Goal: Task Accomplishment & Management: Manage account settings

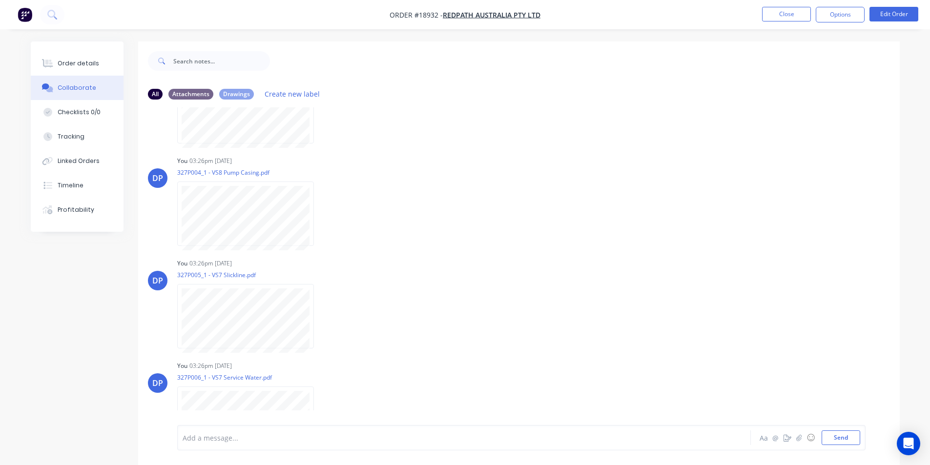
scroll to position [586, 0]
click at [838, 439] on button "Send" at bounding box center [841, 438] width 39 height 15
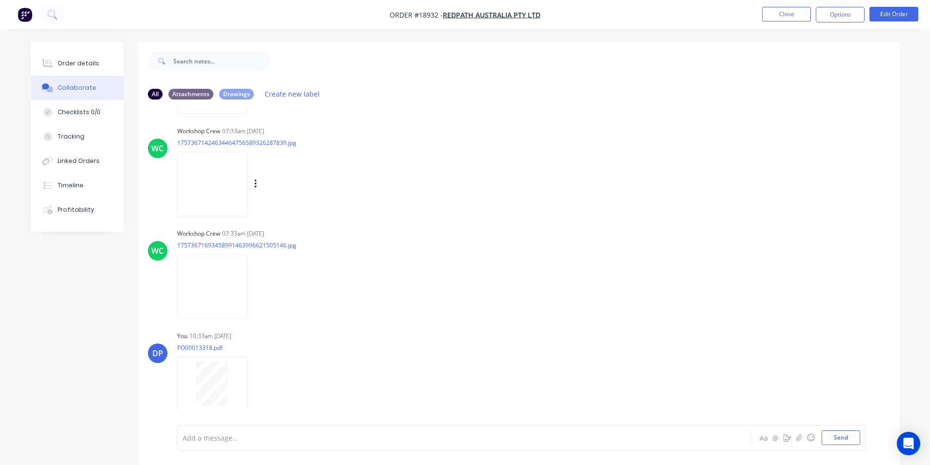
scroll to position [1126, 0]
click at [74, 65] on div "Order details" at bounding box center [78, 63] width 41 height 9
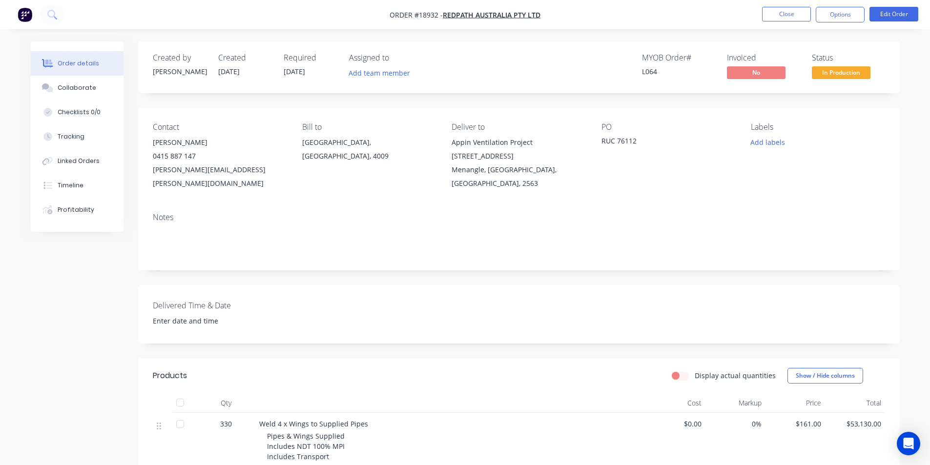
click at [20, 14] on img "button" at bounding box center [25, 14] width 15 height 15
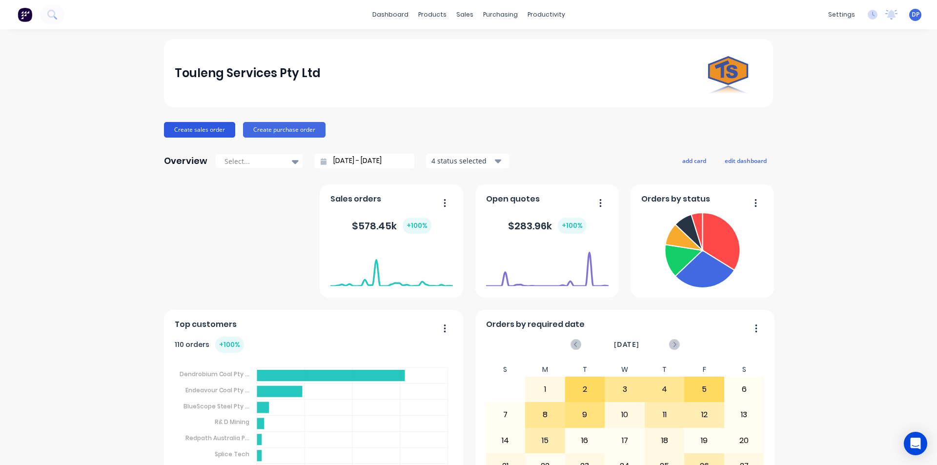
click at [210, 130] on button "Create sales order" at bounding box center [199, 130] width 71 height 16
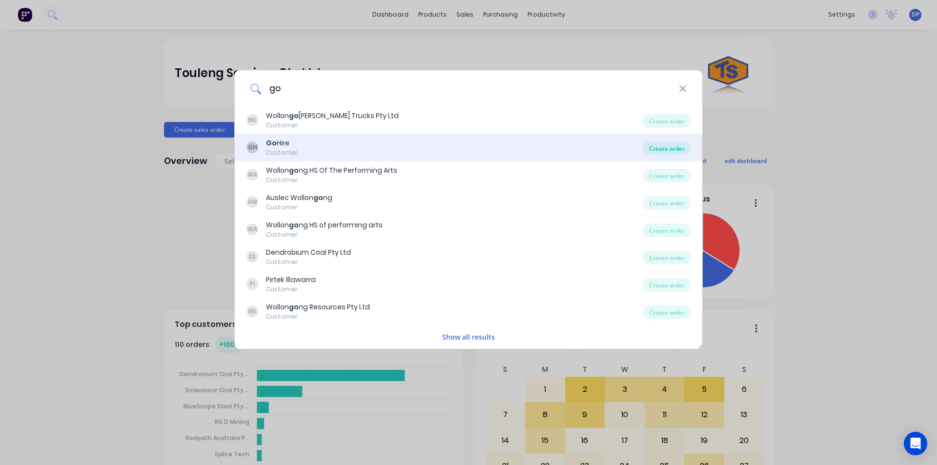
type input "go"
click at [676, 151] on div "Create order" at bounding box center [666, 149] width 47 height 14
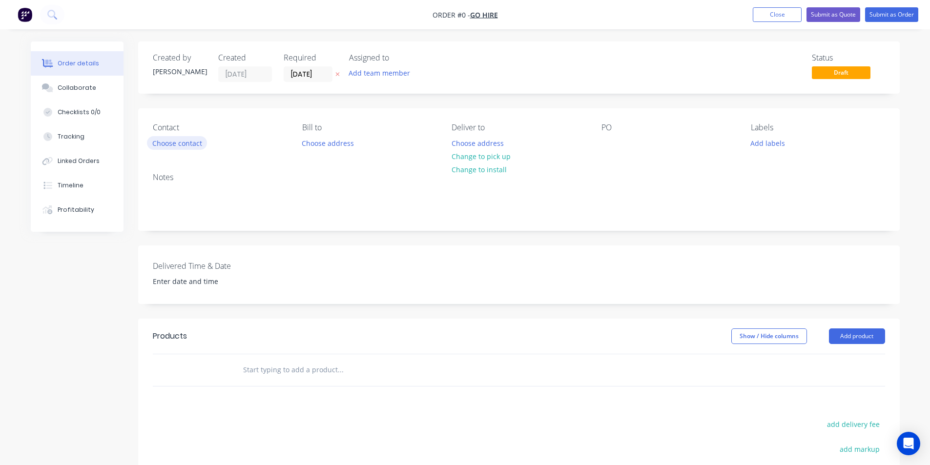
click at [178, 144] on button "Choose contact" at bounding box center [177, 142] width 60 height 13
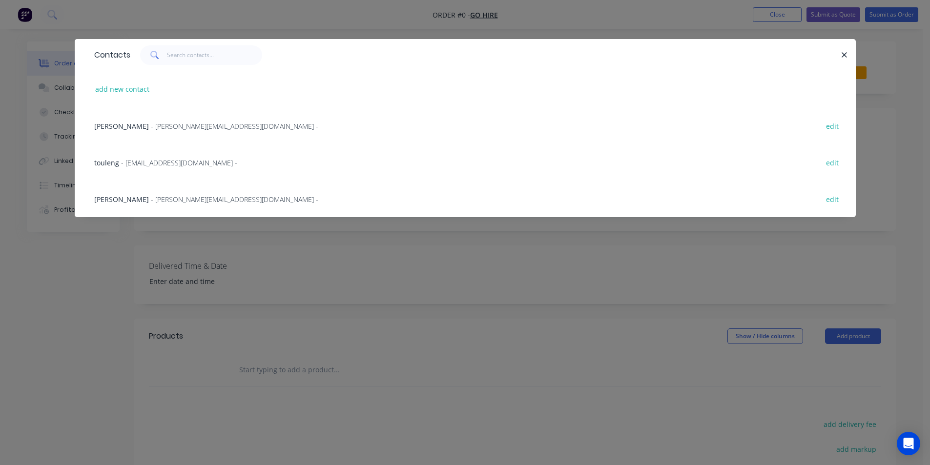
click at [123, 126] on span "Jacob Bazzano" at bounding box center [121, 126] width 55 height 9
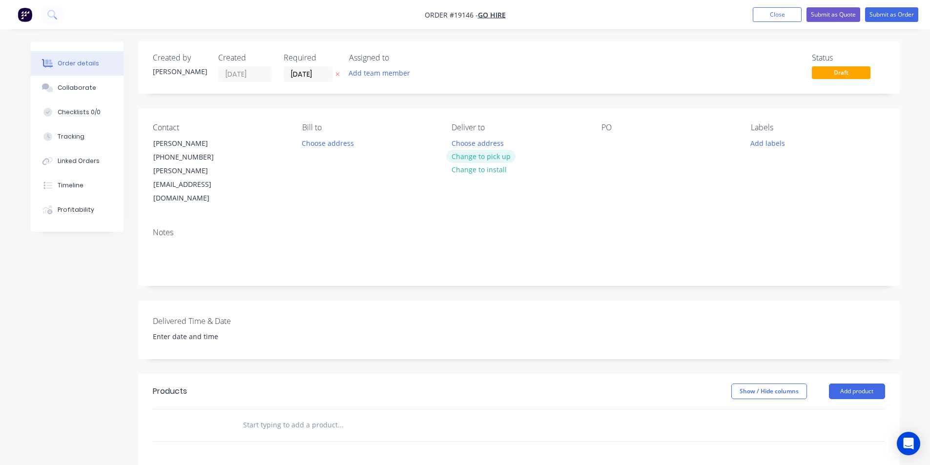
click at [493, 159] on button "Change to pick up" at bounding box center [480, 156] width 69 height 13
click at [864, 384] on button "Add product" at bounding box center [857, 392] width 56 height 16
click at [852, 429] on div "Basic product" at bounding box center [838, 436] width 75 height 14
click at [223, 437] on icon "button" at bounding box center [220, 441] width 9 height 9
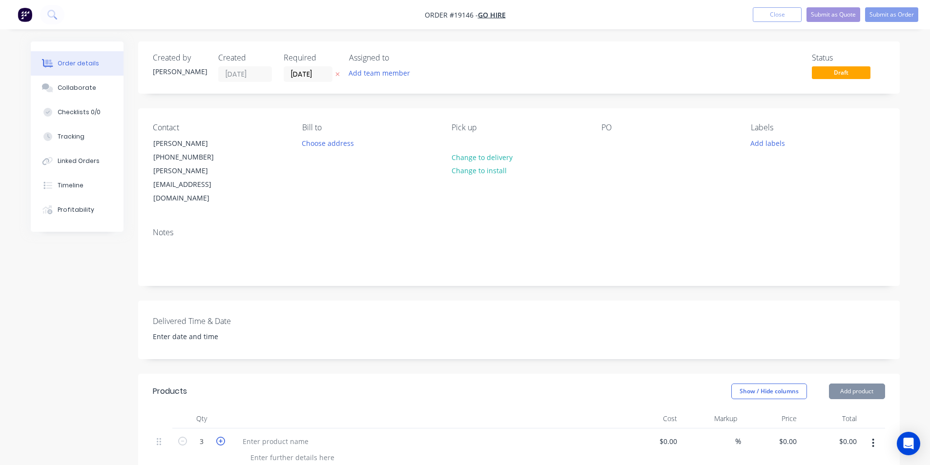
click at [223, 437] on icon "button" at bounding box center [220, 441] width 9 height 9
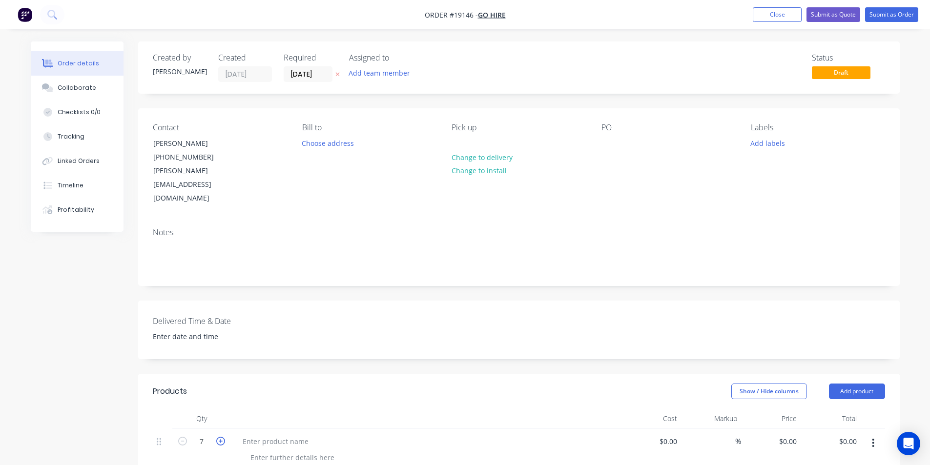
type input "8"
click at [267, 434] on div at bounding box center [276, 441] width 82 height 14
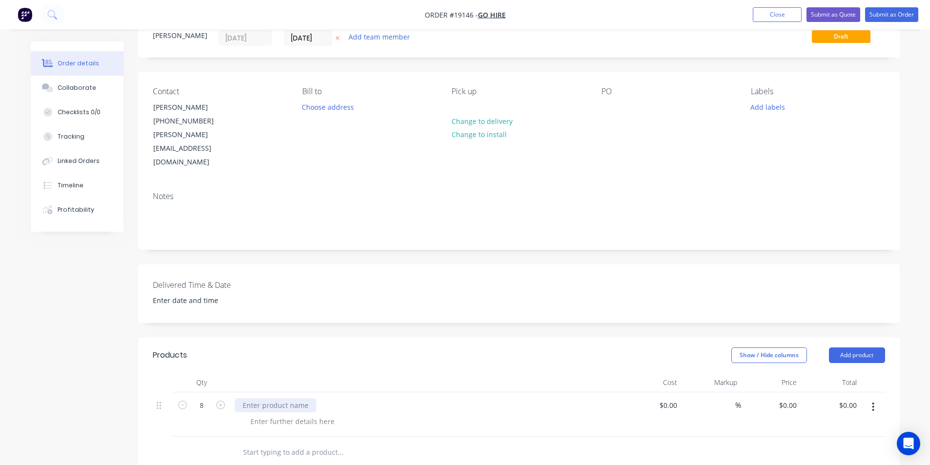
scroll to position [98, 0]
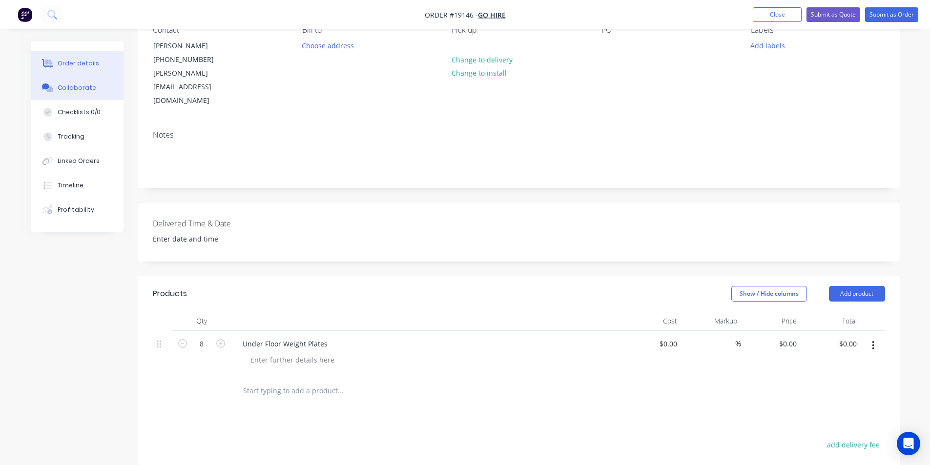
click at [77, 96] on button "Collaborate" at bounding box center [77, 88] width 93 height 24
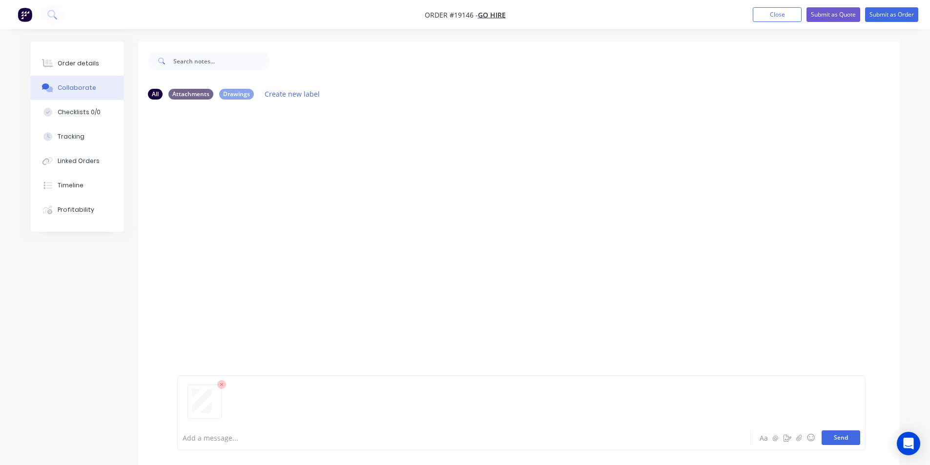
click at [844, 438] on button "Send" at bounding box center [841, 438] width 39 height 15
click at [848, 438] on button "Send" at bounding box center [841, 438] width 39 height 15
click at [847, 440] on button "Send" at bounding box center [841, 438] width 39 height 15
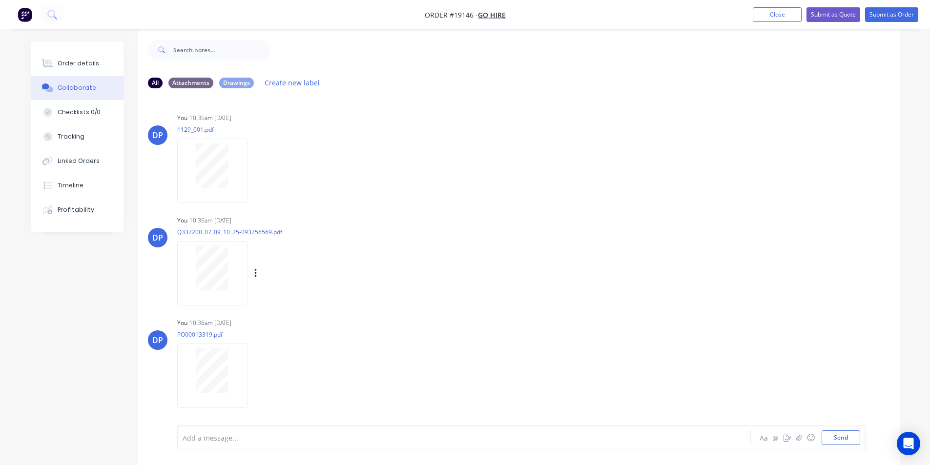
scroll to position [15, 0]
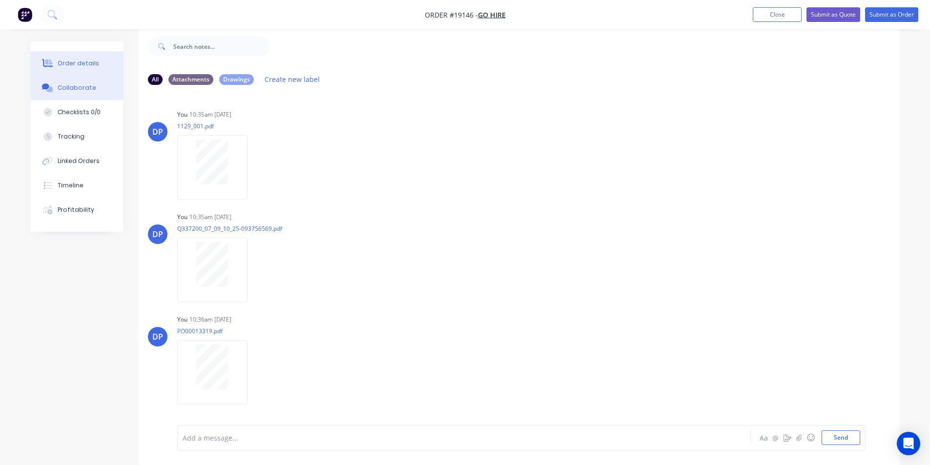
drag, startPoint x: 58, startPoint y: 69, endPoint x: 109, endPoint y: 64, distance: 51.9
click at [58, 69] on button "Order details" at bounding box center [77, 63] width 93 height 24
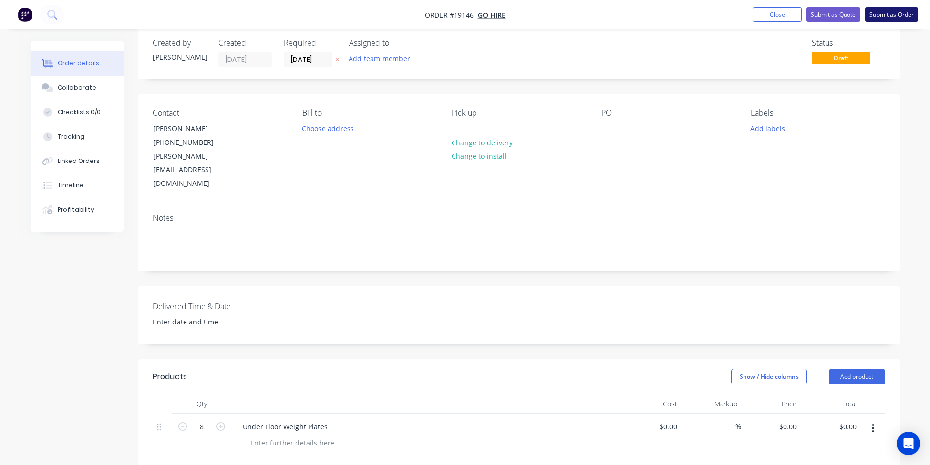
click at [901, 16] on button "Submit as Order" at bounding box center [891, 14] width 53 height 15
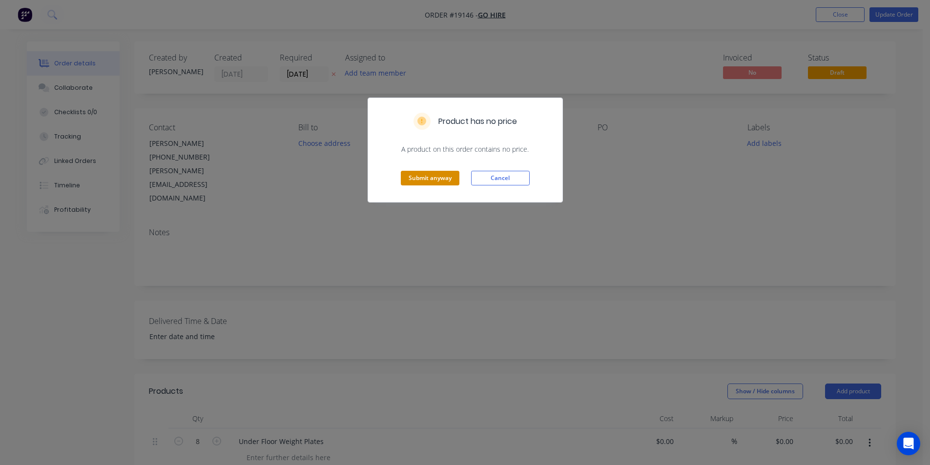
click at [415, 175] on button "Submit anyway" at bounding box center [430, 178] width 59 height 15
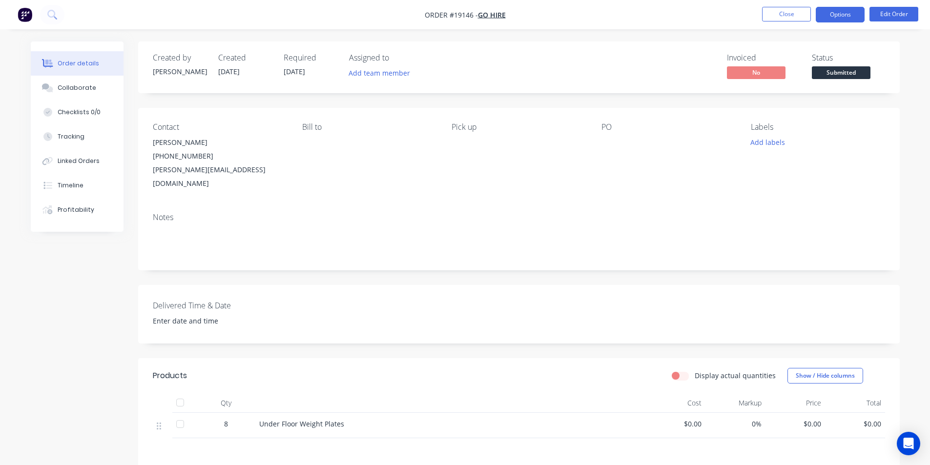
click at [841, 15] on button "Options" at bounding box center [840, 15] width 49 height 16
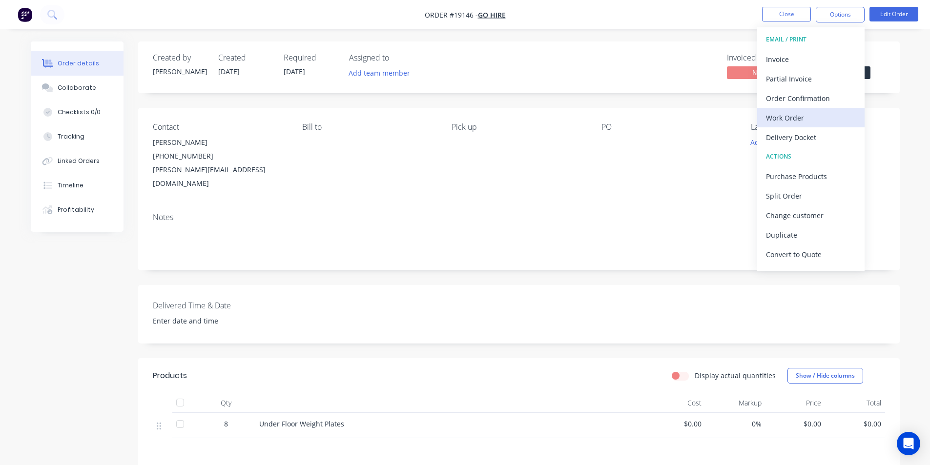
click at [833, 118] on div "Work Order" at bounding box center [811, 118] width 90 height 14
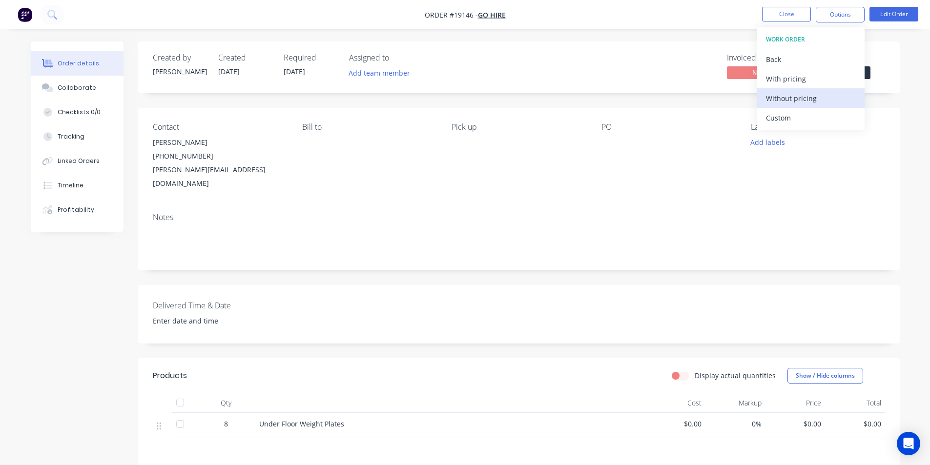
click at [804, 94] on div "Without pricing" at bounding box center [811, 98] width 90 height 14
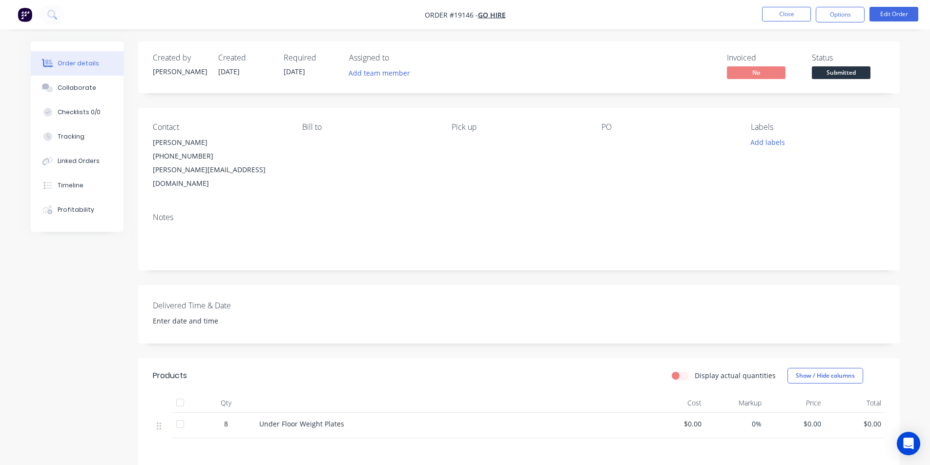
click at [531, 93] on div "Created by Dean Created 10/09/25 Required 10/09/25 Assigned to Add team member …" at bounding box center [519, 319] width 762 height 556
click at [848, 74] on span "Submitted" at bounding box center [841, 72] width 59 height 12
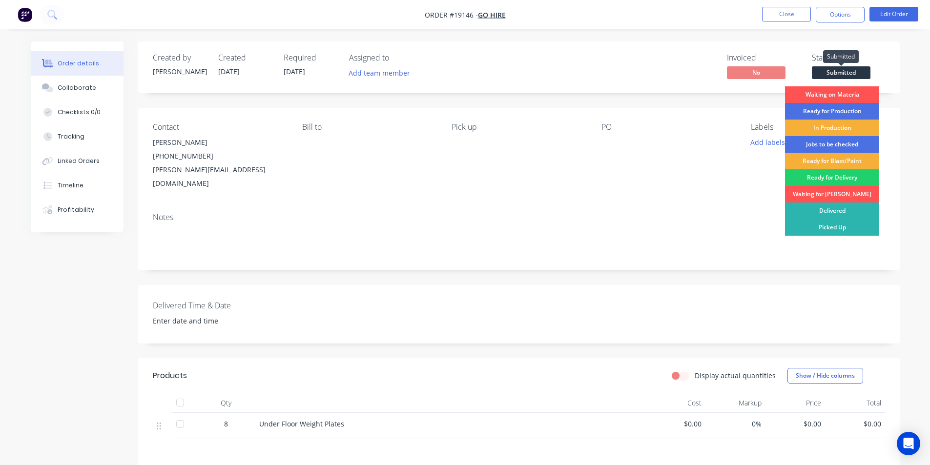
click at [848, 74] on span "Submitted" at bounding box center [841, 72] width 59 height 12
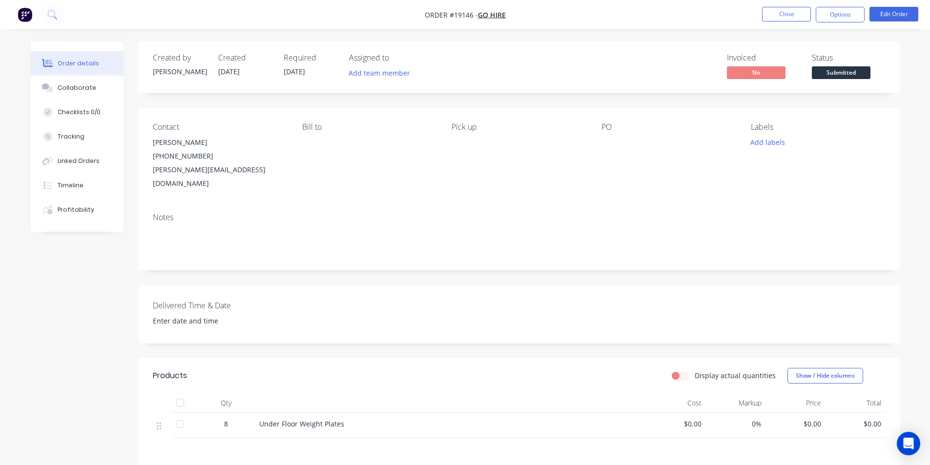
click at [857, 71] on span "Submitted" at bounding box center [841, 72] width 59 height 12
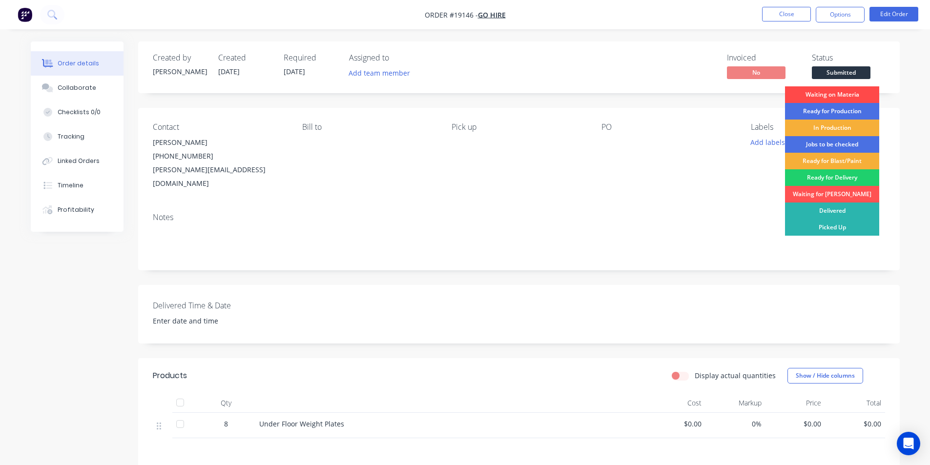
click at [832, 98] on div "Waiting on Materia" at bounding box center [832, 94] width 94 height 17
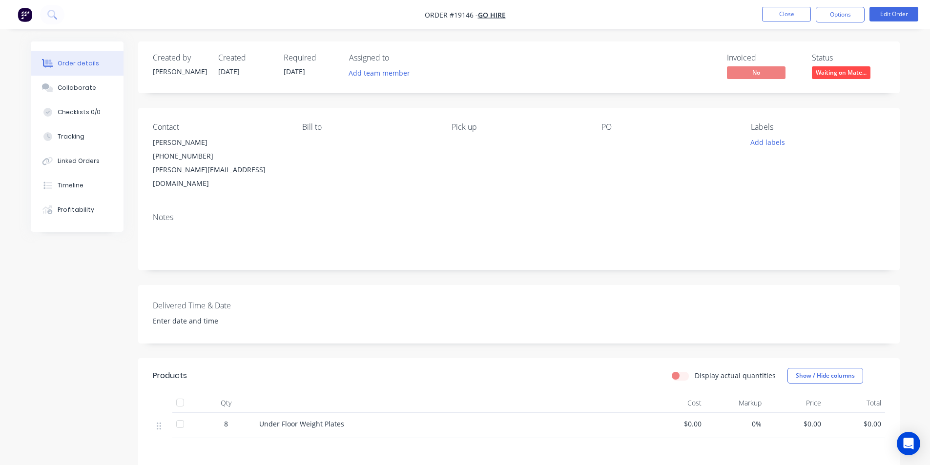
click at [29, 16] on img "button" at bounding box center [25, 14] width 15 height 15
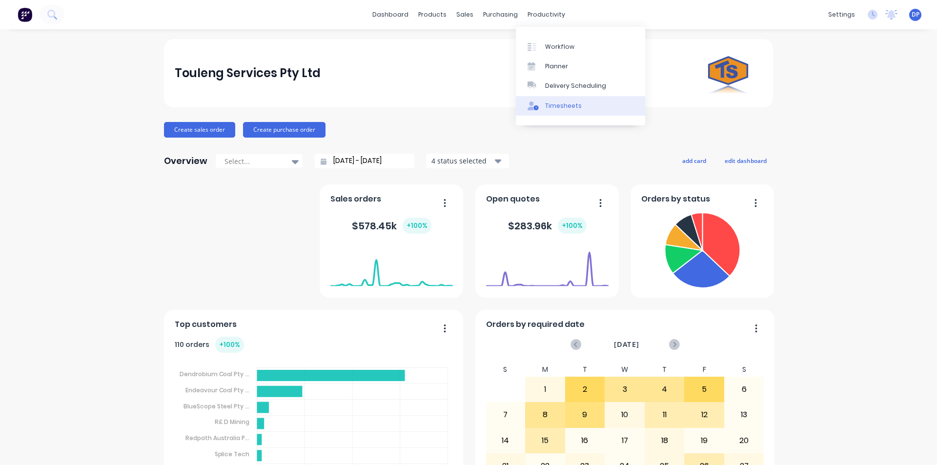
click at [574, 109] on div "Timesheets" at bounding box center [563, 106] width 37 height 9
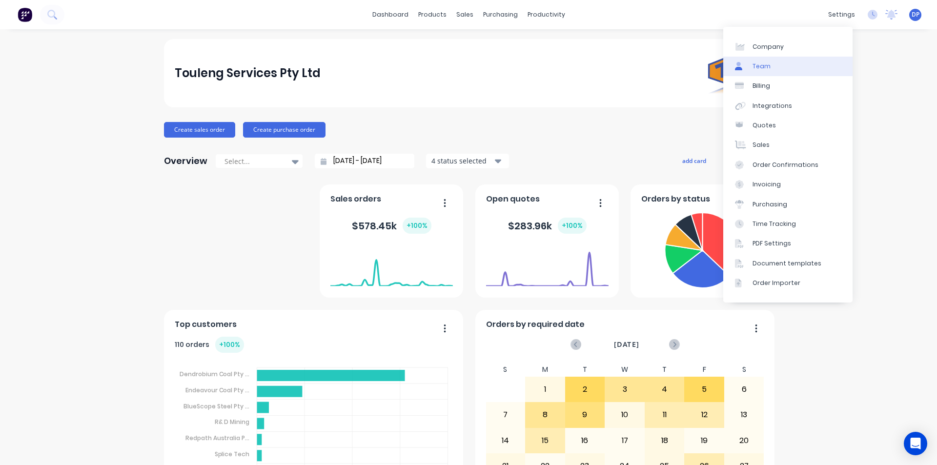
click at [779, 59] on link "Team" at bounding box center [787, 67] width 129 height 20
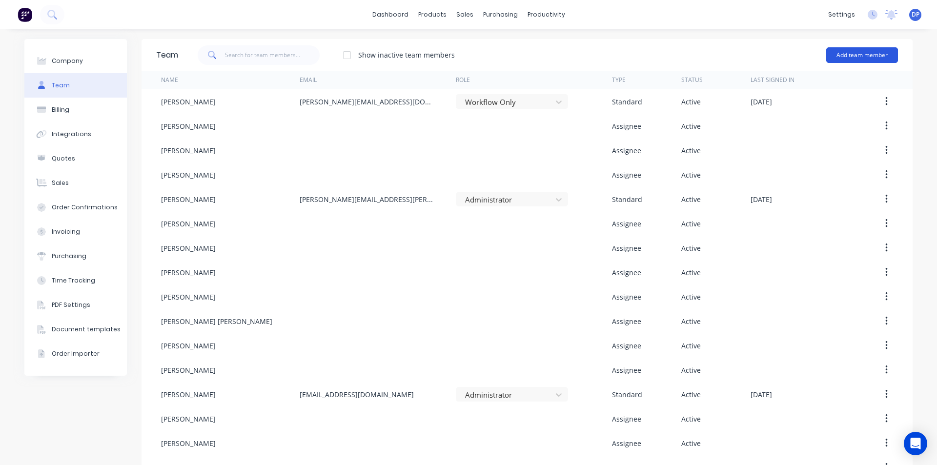
click at [855, 57] on button "Add team member" at bounding box center [862, 55] width 72 height 16
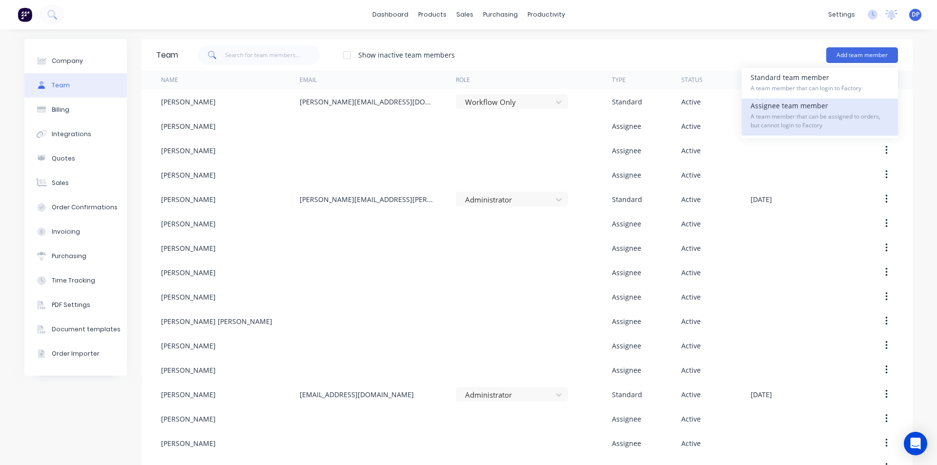
click at [819, 105] on div "Assignee team member A team member that can be assigned to orders, but cannot l…" at bounding box center [820, 117] width 139 height 37
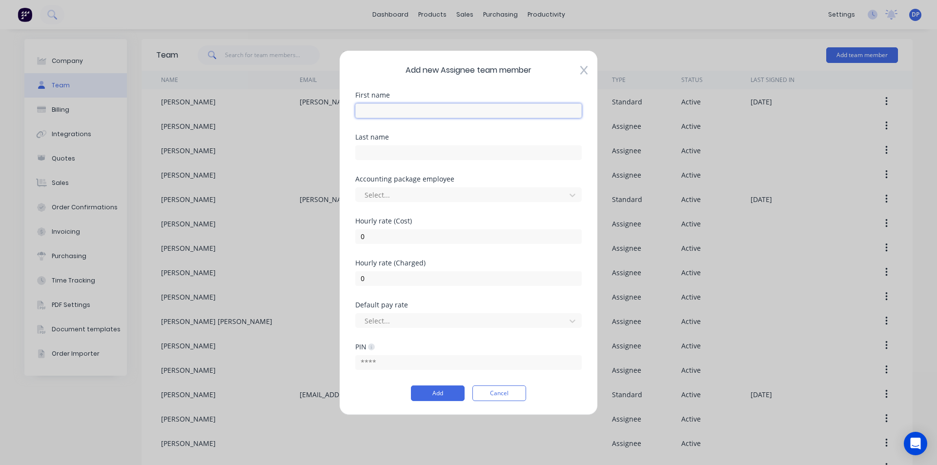
click at [403, 111] on input "text" at bounding box center [468, 110] width 227 height 15
type input "Cameron"
type input "Charlton"
click at [437, 392] on button "Add" at bounding box center [438, 394] width 54 height 16
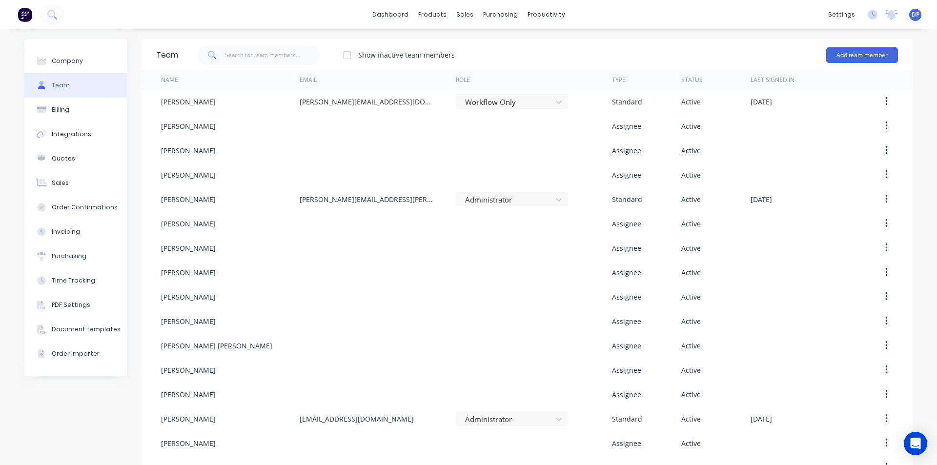
click at [27, 14] on img at bounding box center [25, 14] width 15 height 15
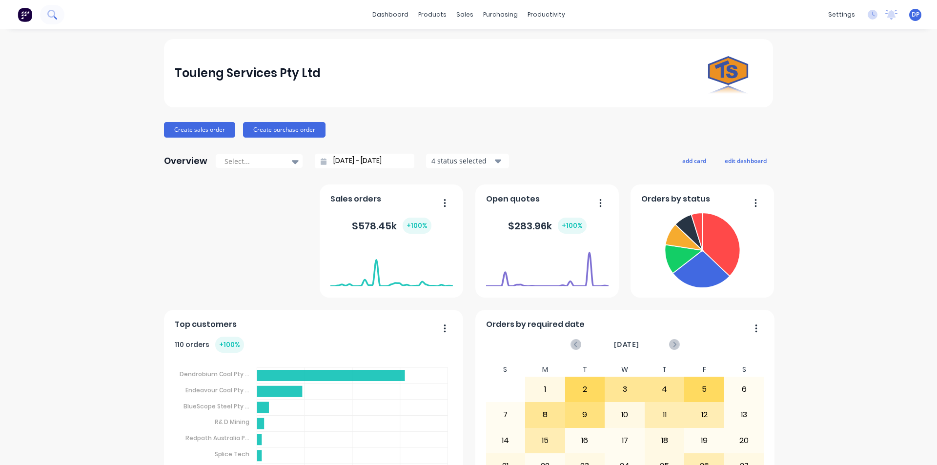
click at [52, 13] on icon at bounding box center [51, 14] width 9 height 9
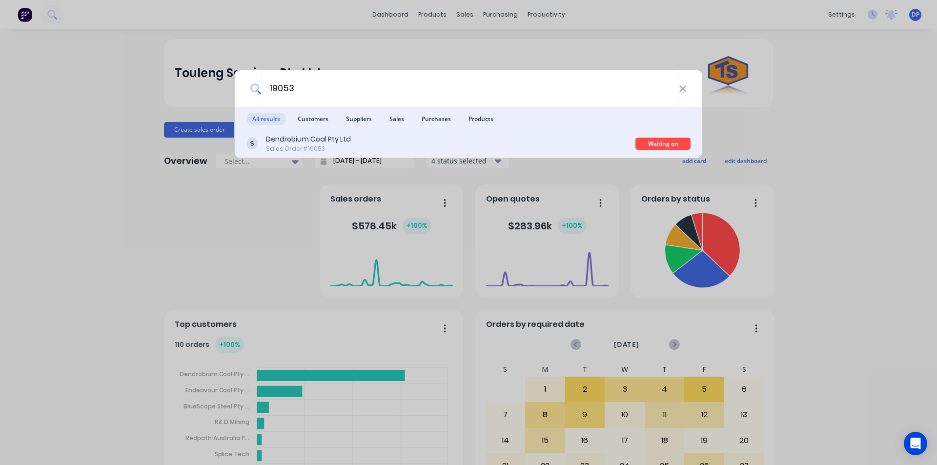
type input "19053"
click at [350, 137] on div "Dendrobium Coal Pty Ltd" at bounding box center [308, 139] width 85 height 10
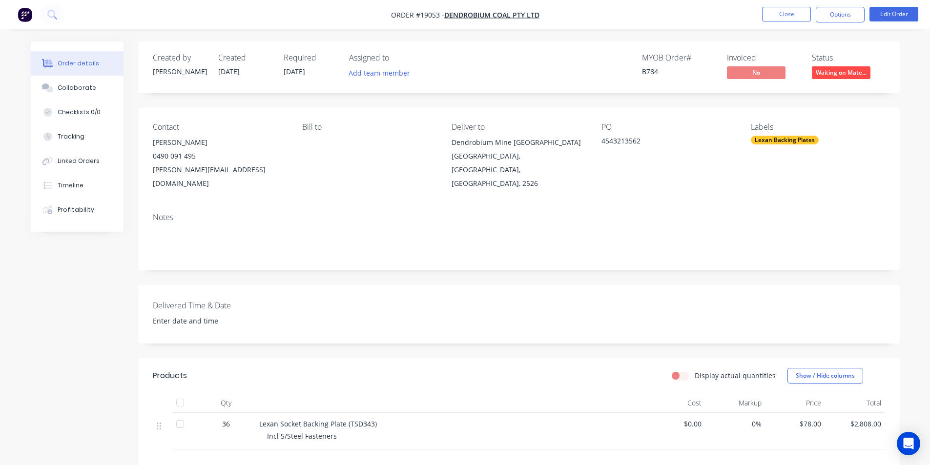
click at [846, 72] on span "Waiting on Mate..." at bounding box center [841, 72] width 59 height 12
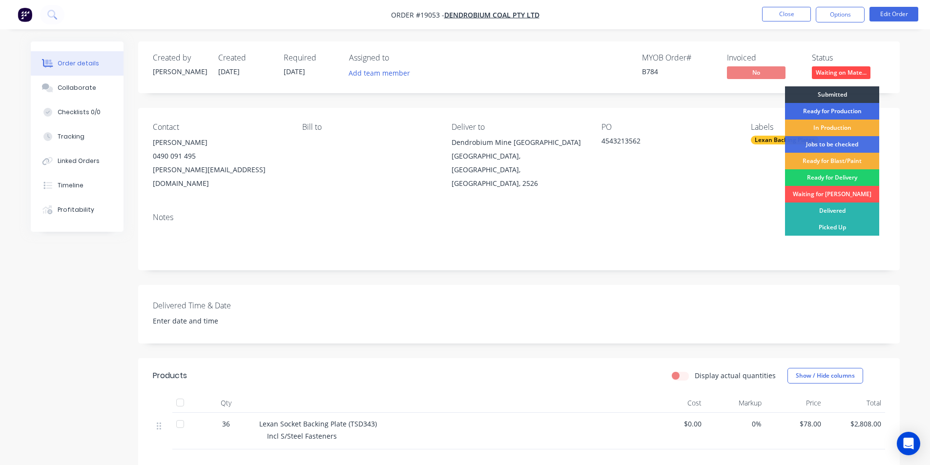
click at [851, 108] on div "Ready for Production" at bounding box center [832, 111] width 94 height 17
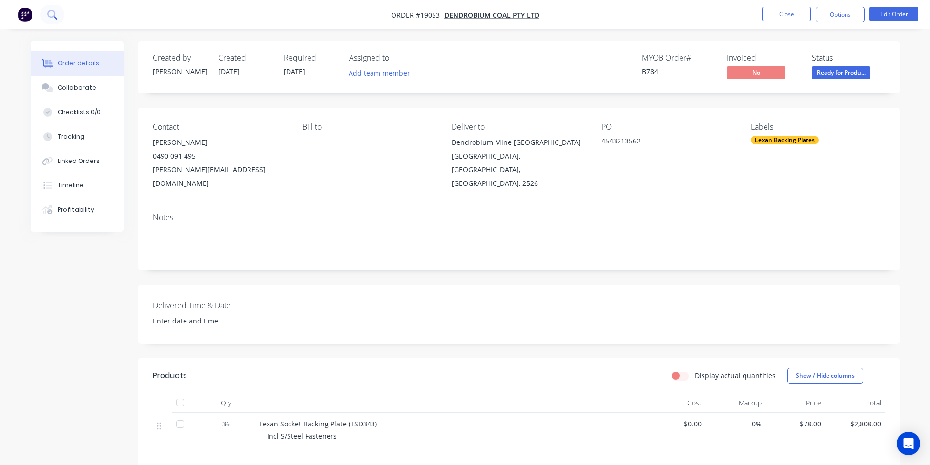
click at [50, 16] on icon at bounding box center [51, 14] width 9 height 9
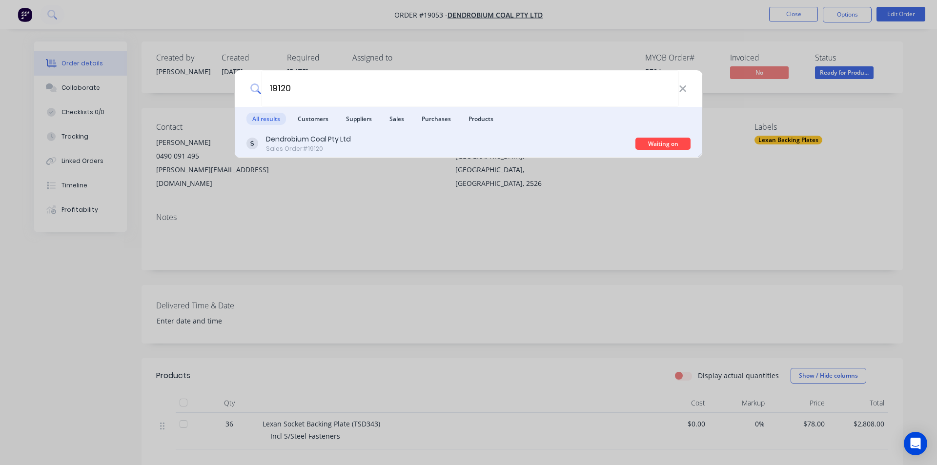
type input "19120"
click at [325, 139] on div "Dendrobium Coal Pty Ltd" at bounding box center [308, 139] width 85 height 10
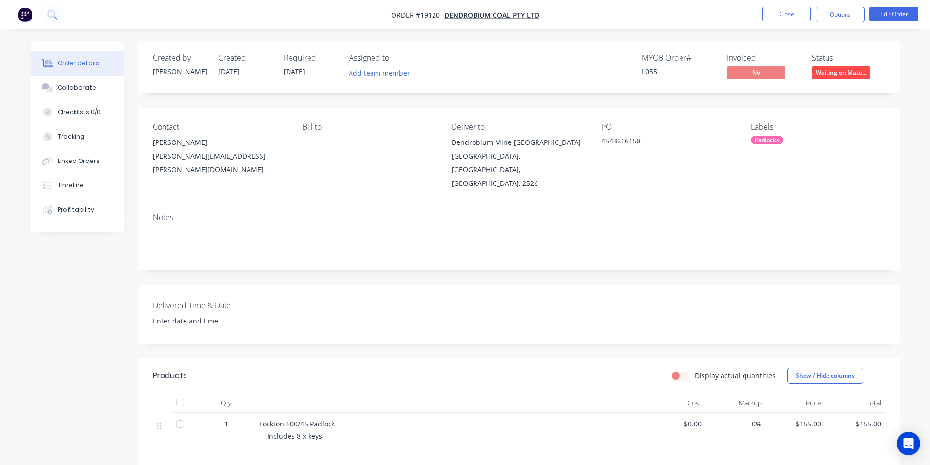
click at [846, 75] on span "Waiting on Mate..." at bounding box center [841, 72] width 59 height 12
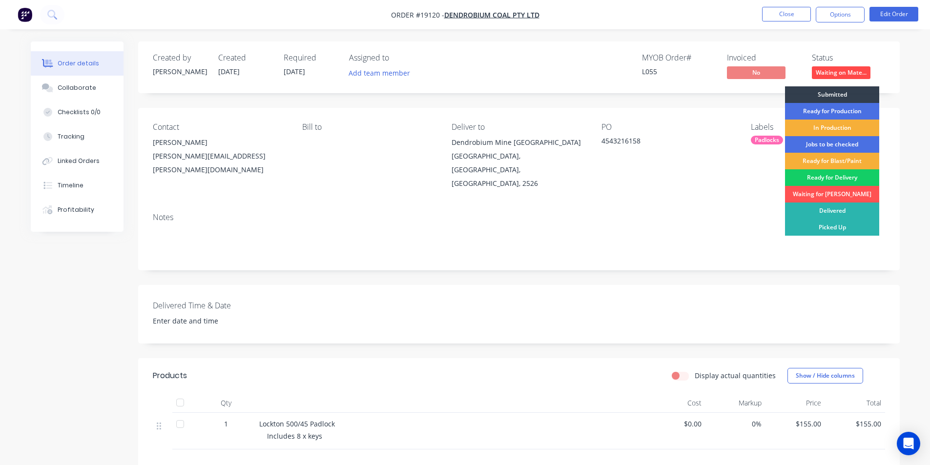
click at [839, 179] on div "Ready for Delivery" at bounding box center [832, 177] width 94 height 17
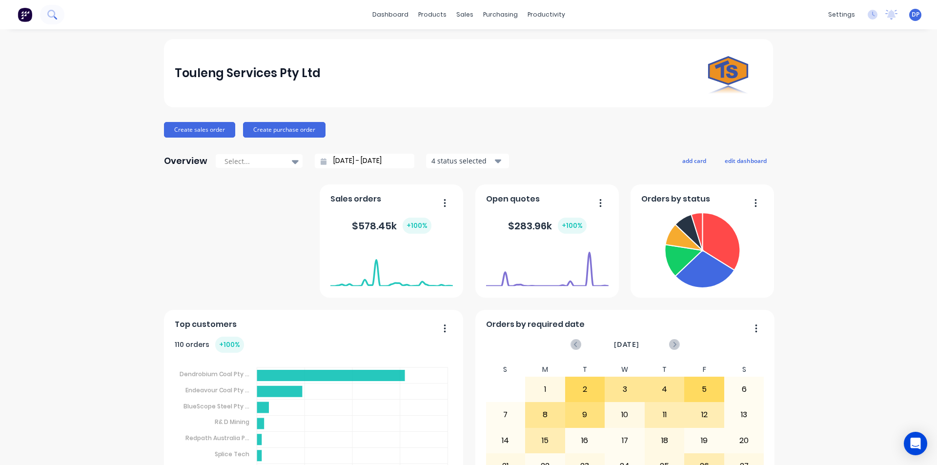
click at [53, 17] on icon at bounding box center [51, 14] width 8 height 8
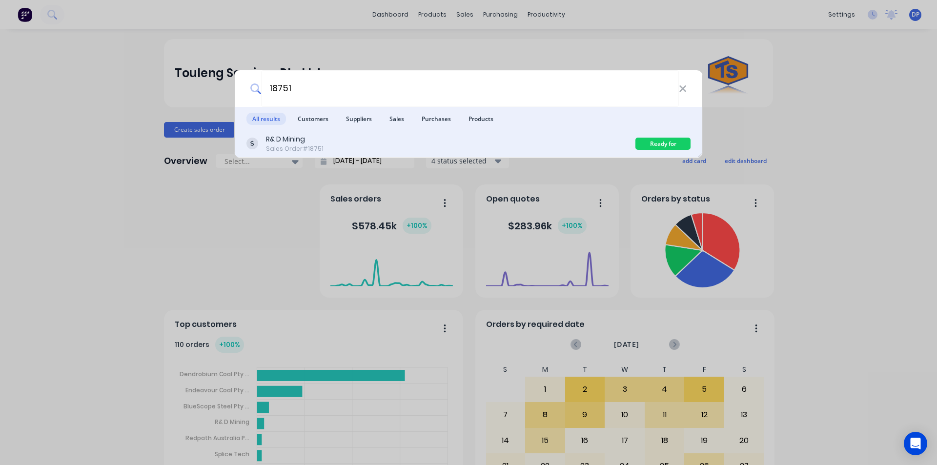
type input "18751"
click at [319, 142] on div "R& D Mining" at bounding box center [295, 139] width 58 height 10
